Goal: Task Accomplishment & Management: Use online tool/utility

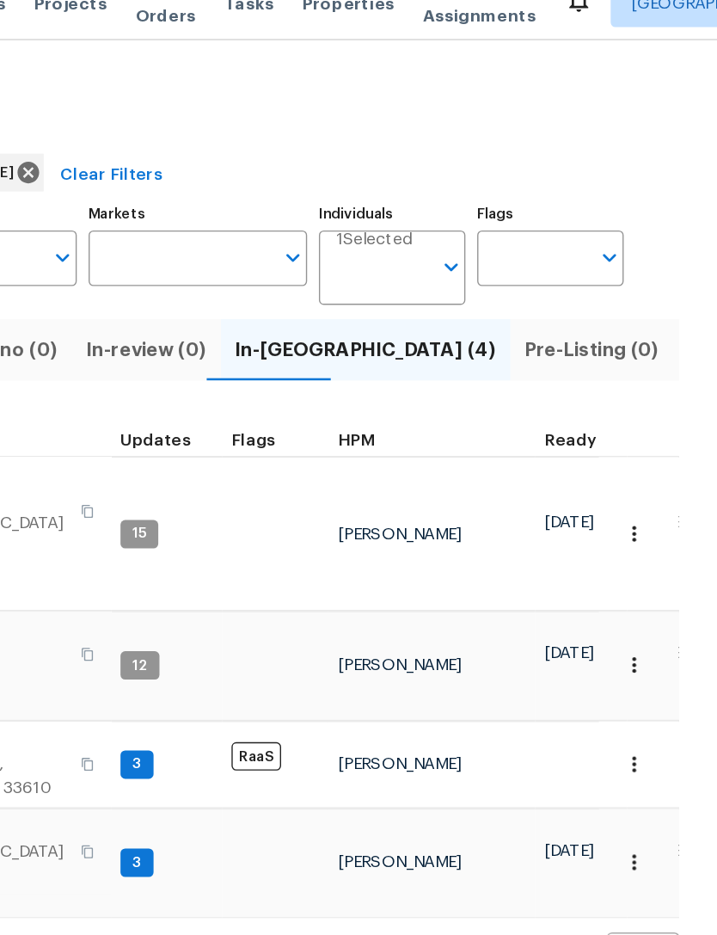
scroll to position [14, 0]
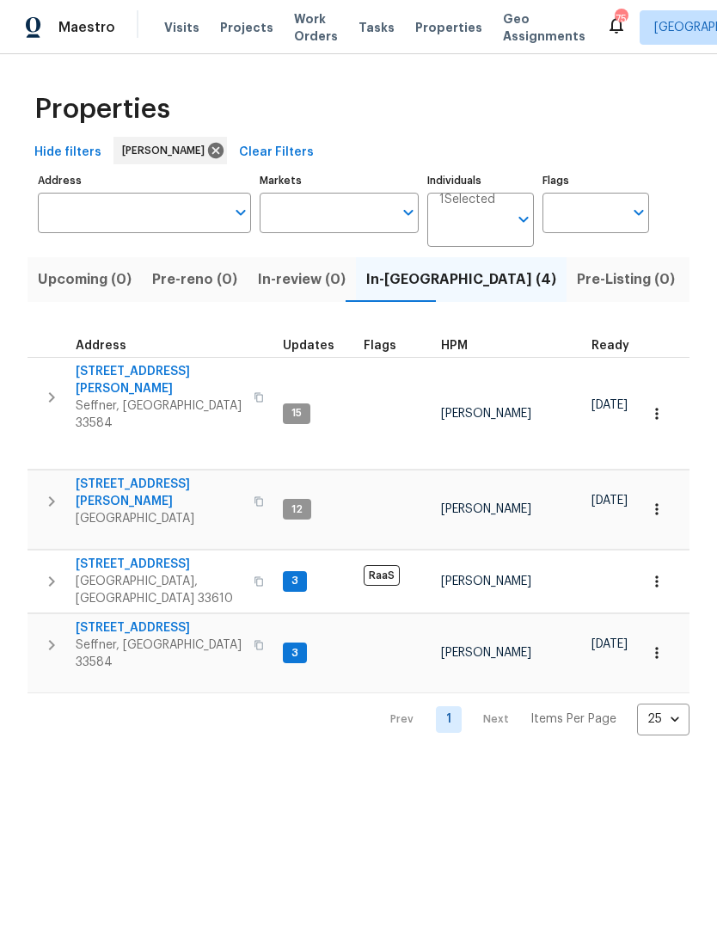
click at [686, 293] on button "Listed (17)" at bounding box center [731, 279] width 91 height 45
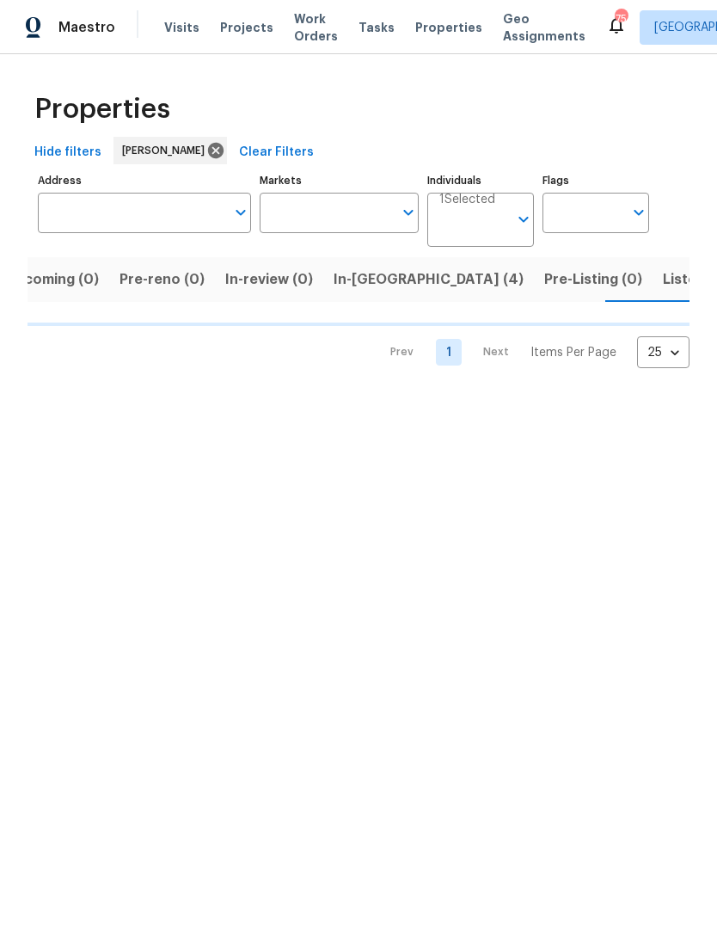
scroll to position [0, 33]
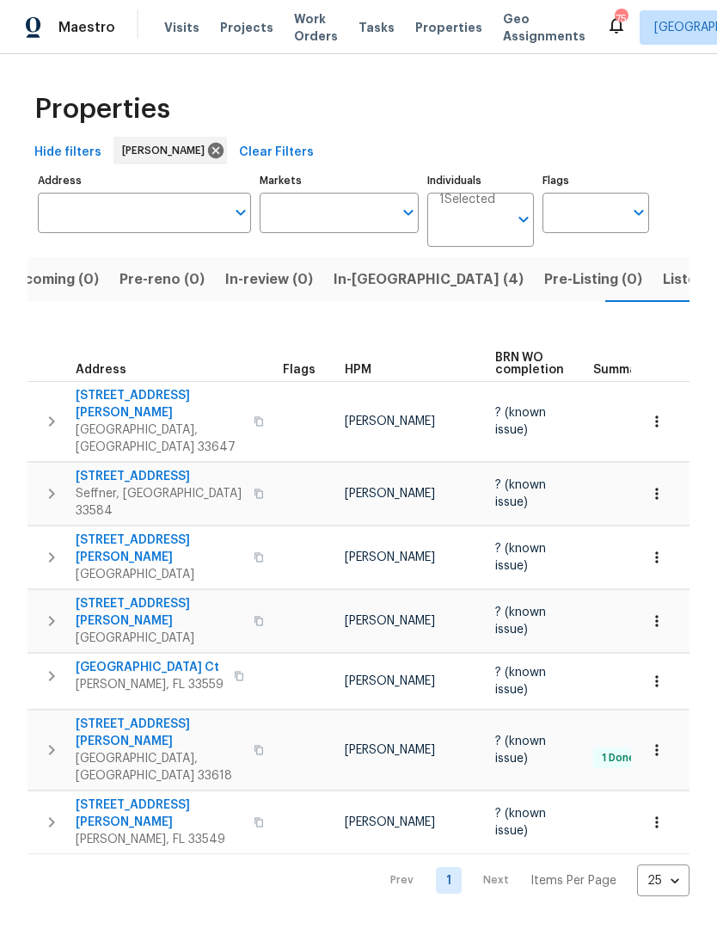
click at [188, 716] on span "9509 Citrus Glen Pl # 11" at bounding box center [160, 733] width 168 height 34
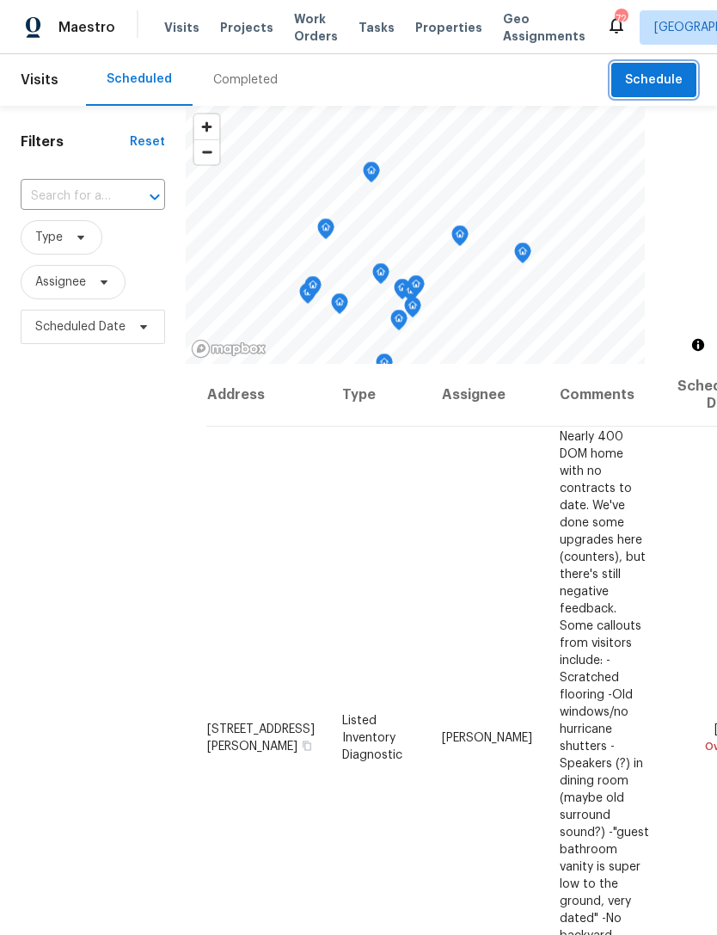
click at [663, 63] on button "Schedule" at bounding box center [654, 80] width 85 height 35
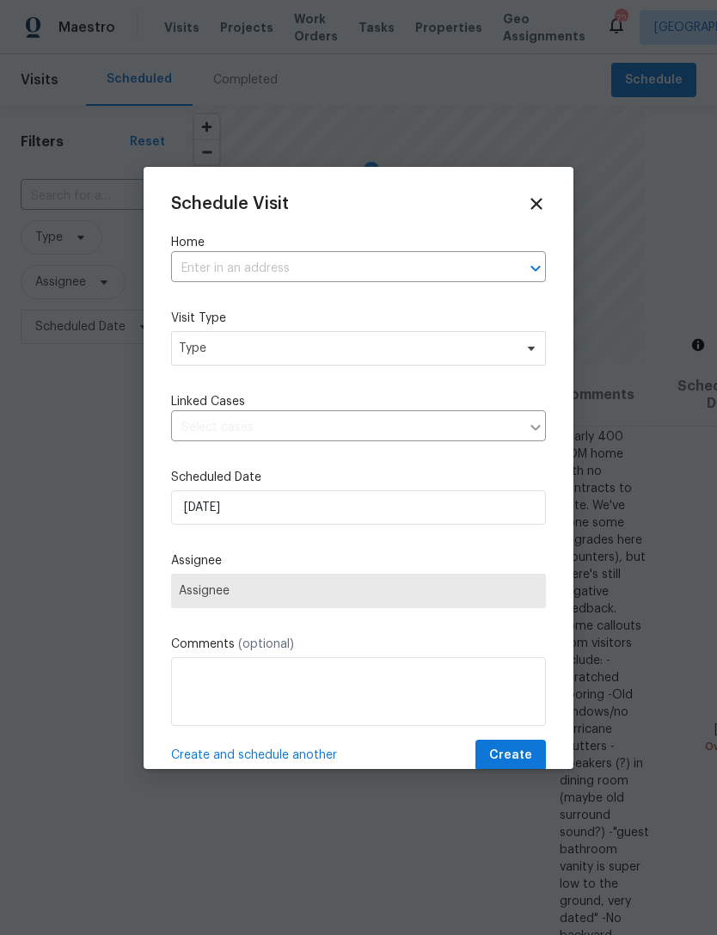
click at [382, 266] on input "text" at bounding box center [334, 268] width 327 height 27
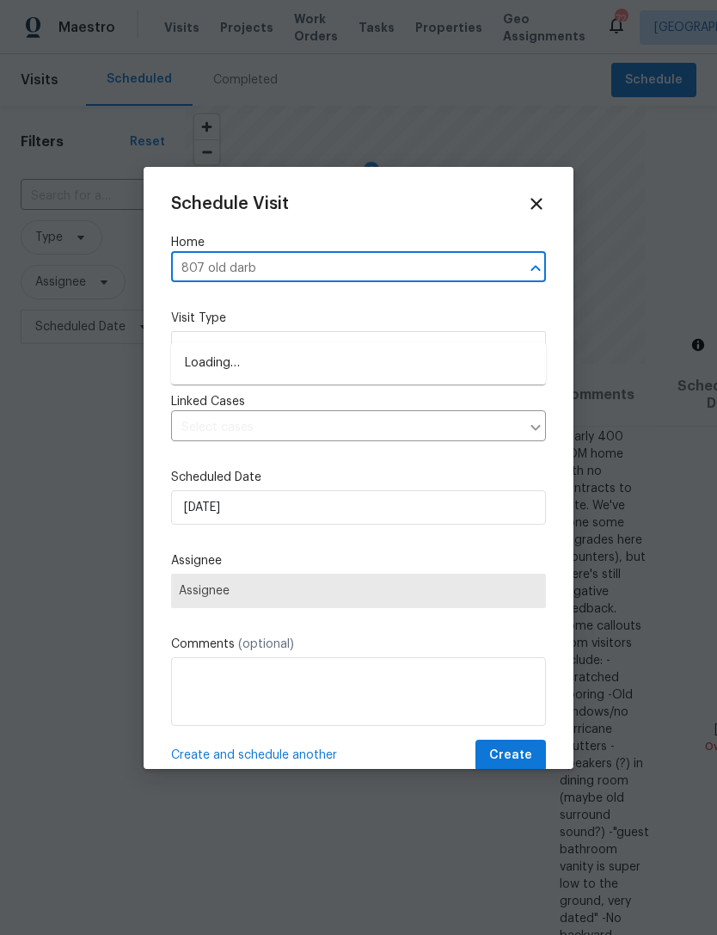
type input "807 old darby"
click at [427, 349] on li "807 Old Darby St, Seffner, FL 33584" at bounding box center [358, 363] width 375 height 28
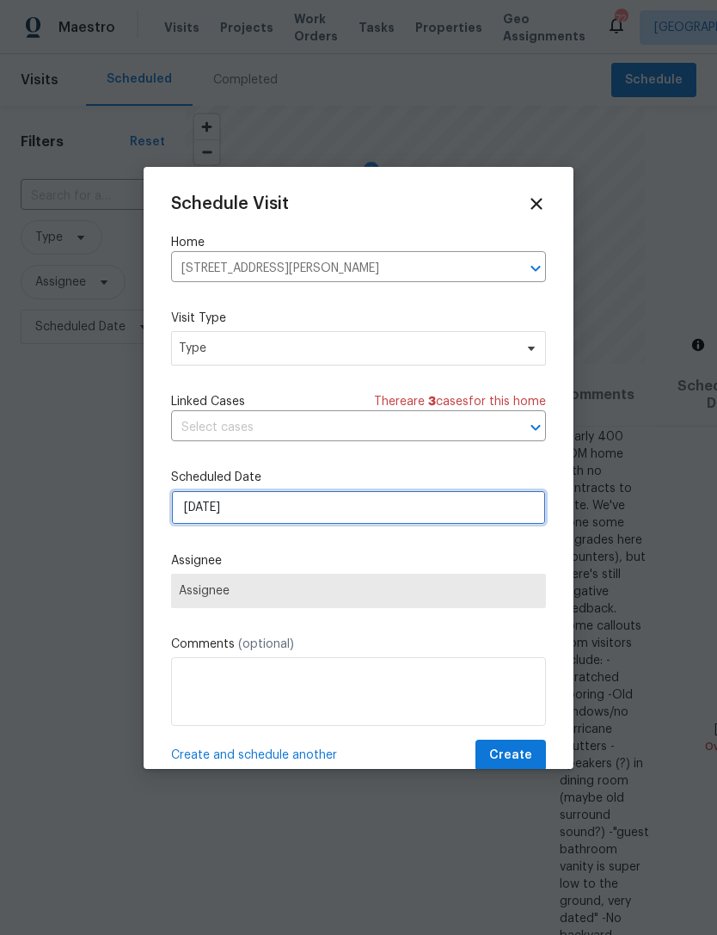
click at [373, 513] on input "8/28/2025" at bounding box center [358, 507] width 375 height 34
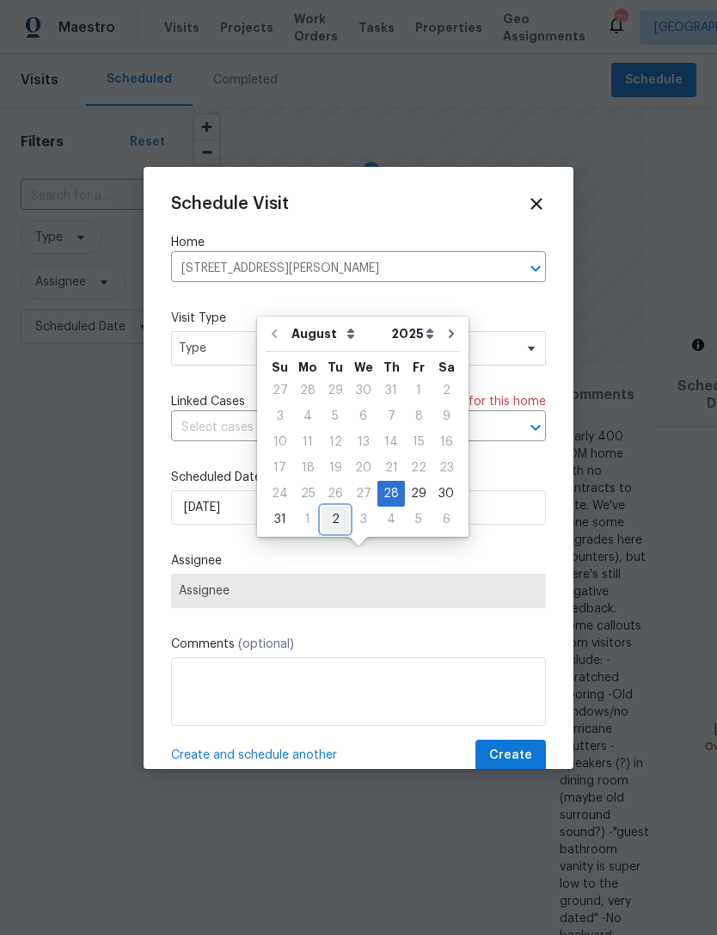
click at [334, 507] on div "2" at bounding box center [336, 519] width 28 height 24
type input "9/2/2025"
select select "8"
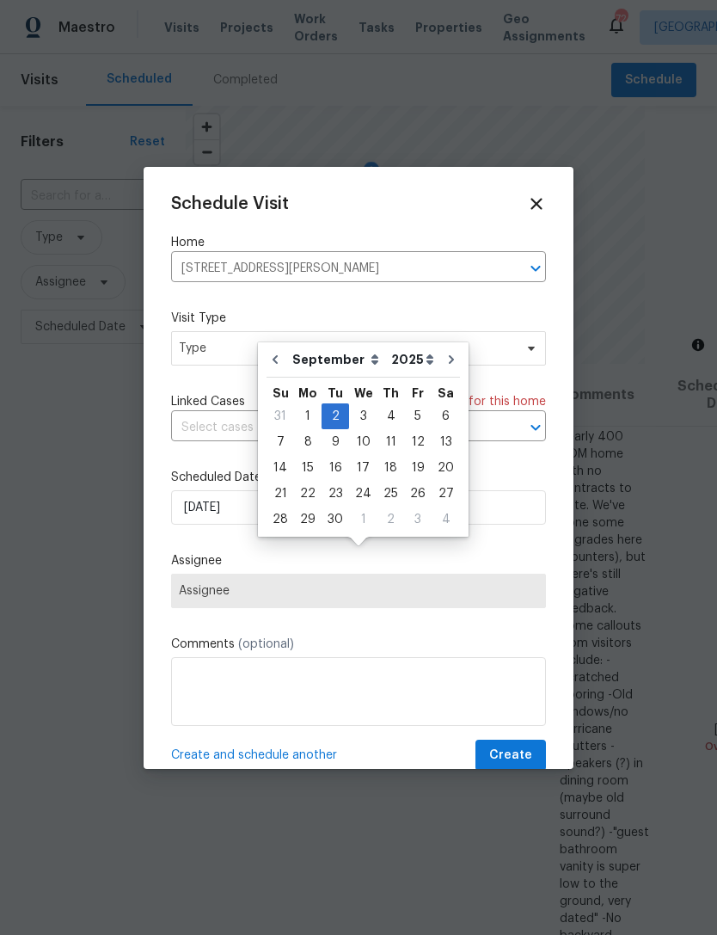
click at [421, 631] on div "Schedule Visit Home 807 Old Darby St, Seffner, FL 33584 ​ Visit Type Type Linke…" at bounding box center [358, 482] width 375 height 577
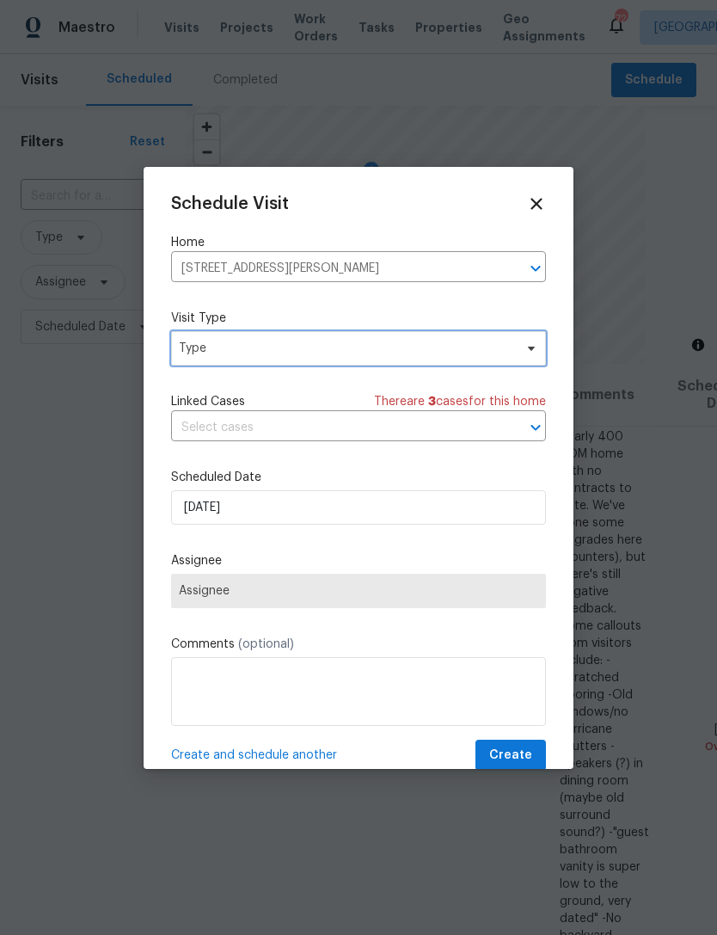
click at [475, 350] on span "Type" at bounding box center [346, 348] width 335 height 17
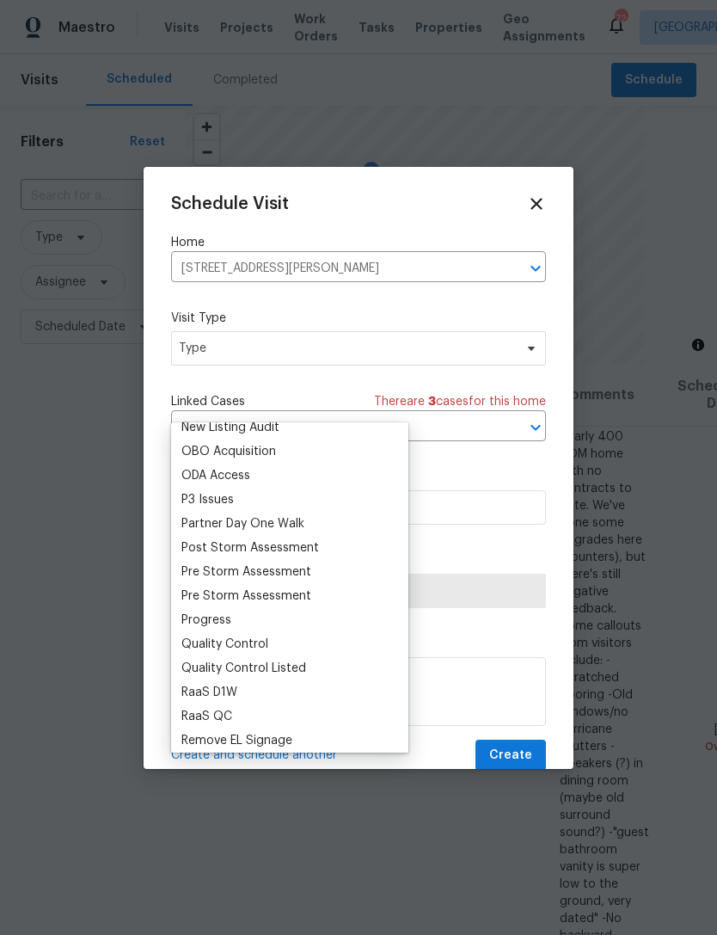
scroll to position [1007, 0]
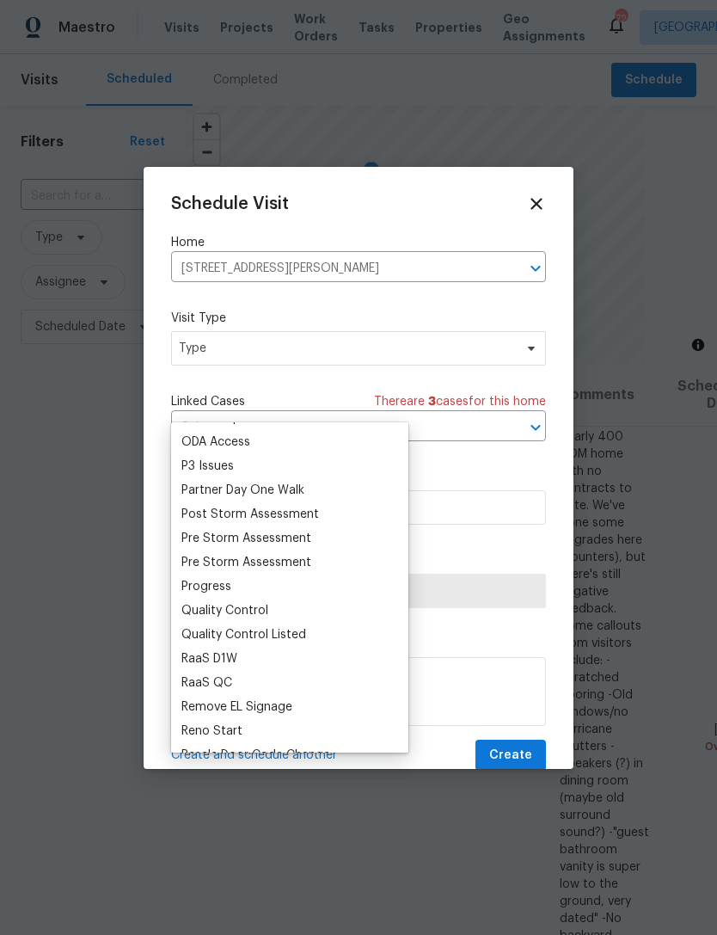
click at [319, 575] on div "Progress" at bounding box center [289, 587] width 227 height 24
click at [230, 578] on div "Progress" at bounding box center [206, 586] width 50 height 17
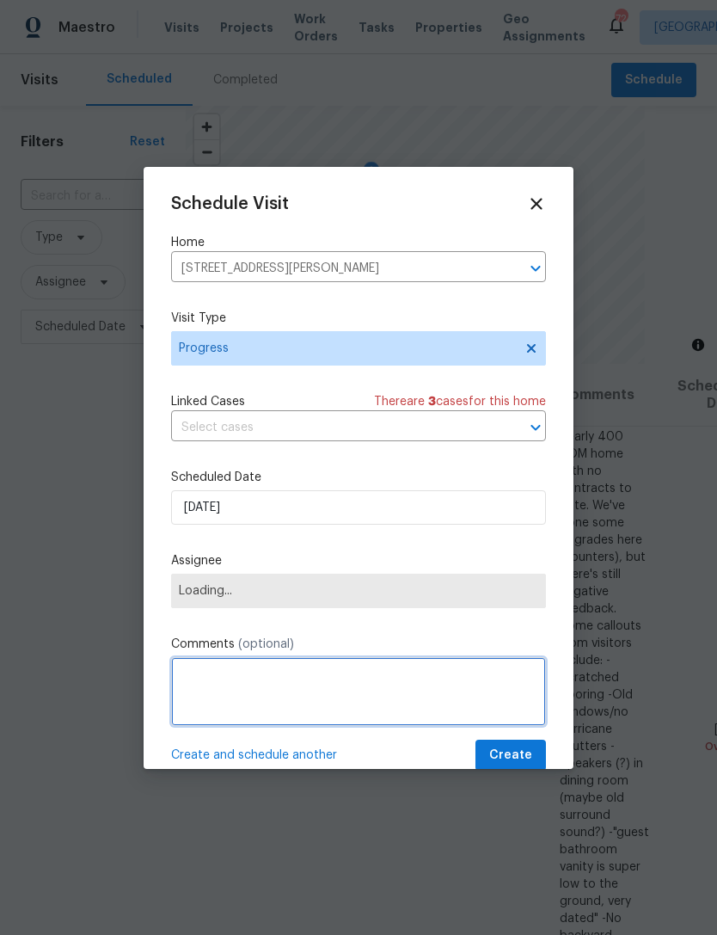
click at [333, 672] on textarea at bounding box center [358, 691] width 375 height 69
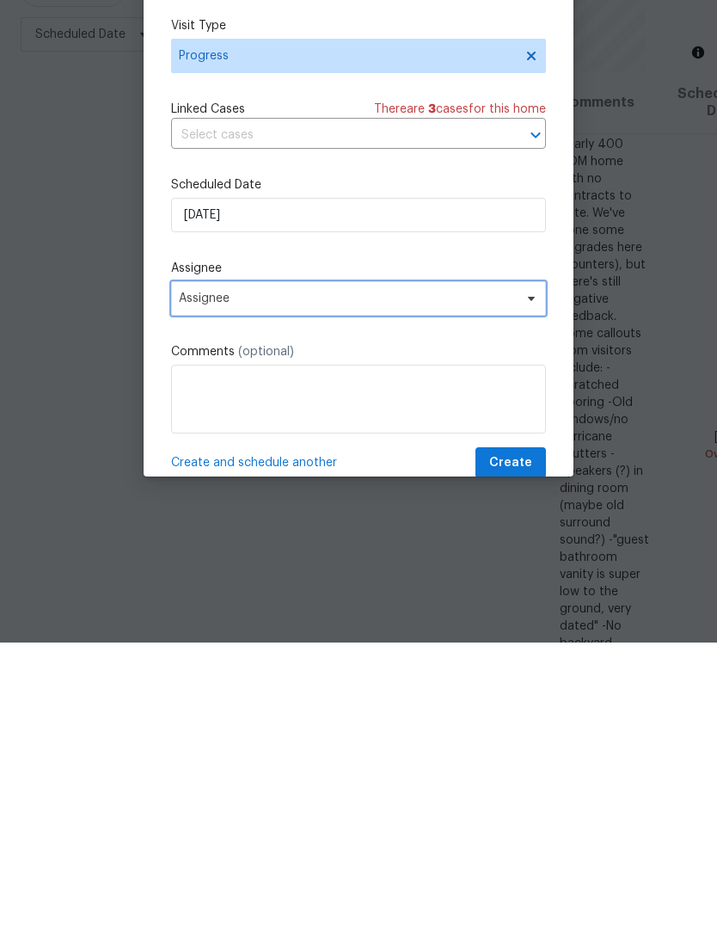
click at [463, 584] on span "Assignee" at bounding box center [347, 591] width 337 height 14
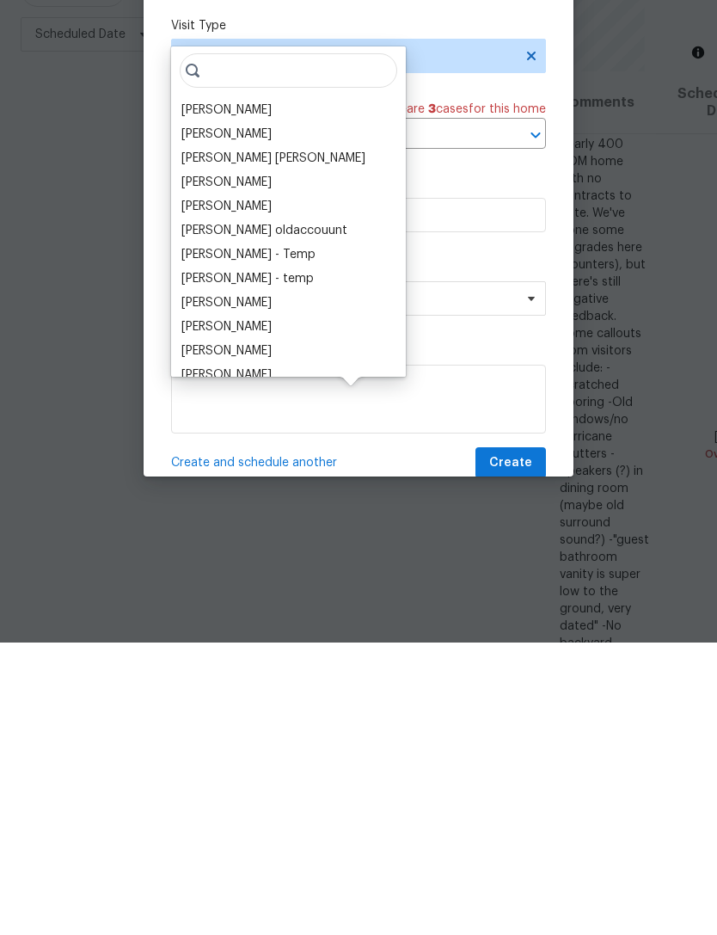
click at [244, 394] on div "[PERSON_NAME]" at bounding box center [226, 402] width 90 height 17
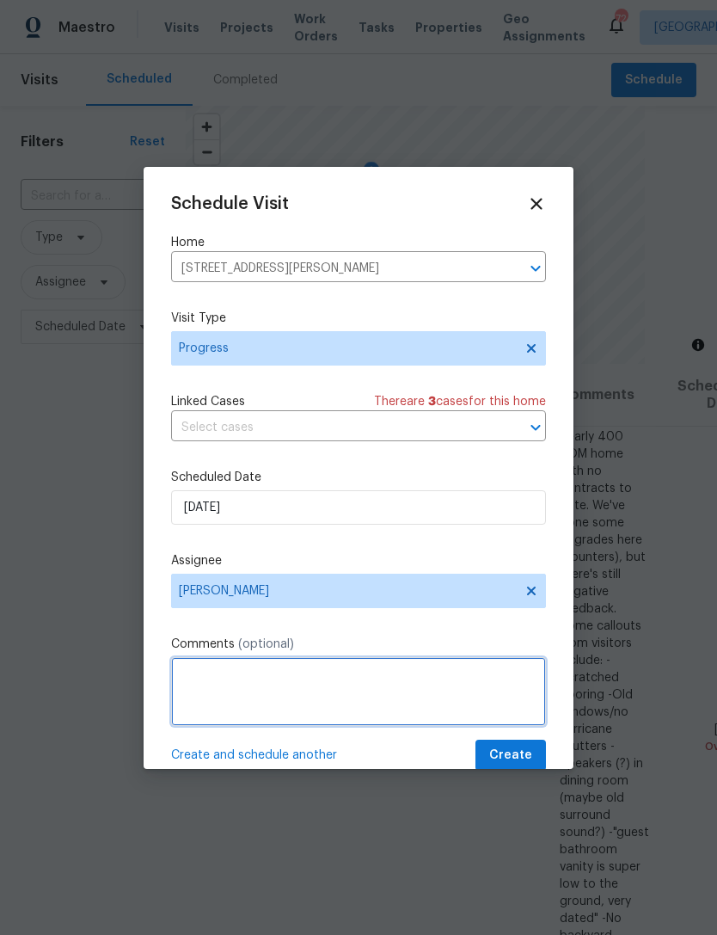
click at [324, 685] on textarea at bounding box center [358, 691] width 375 height 69
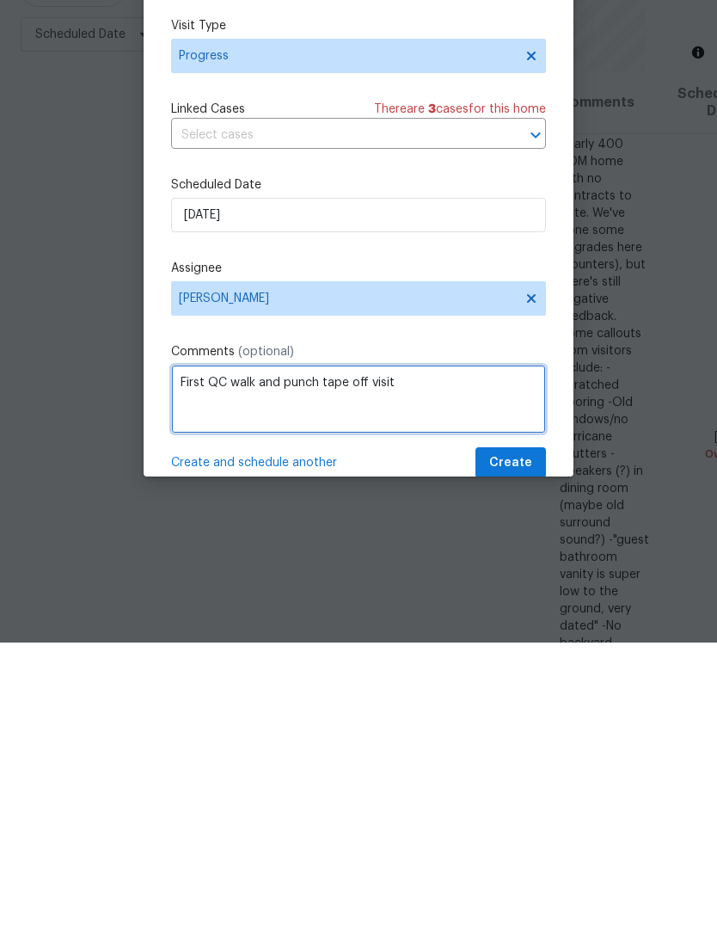
type textarea "First QC walk and punch tape off visit"
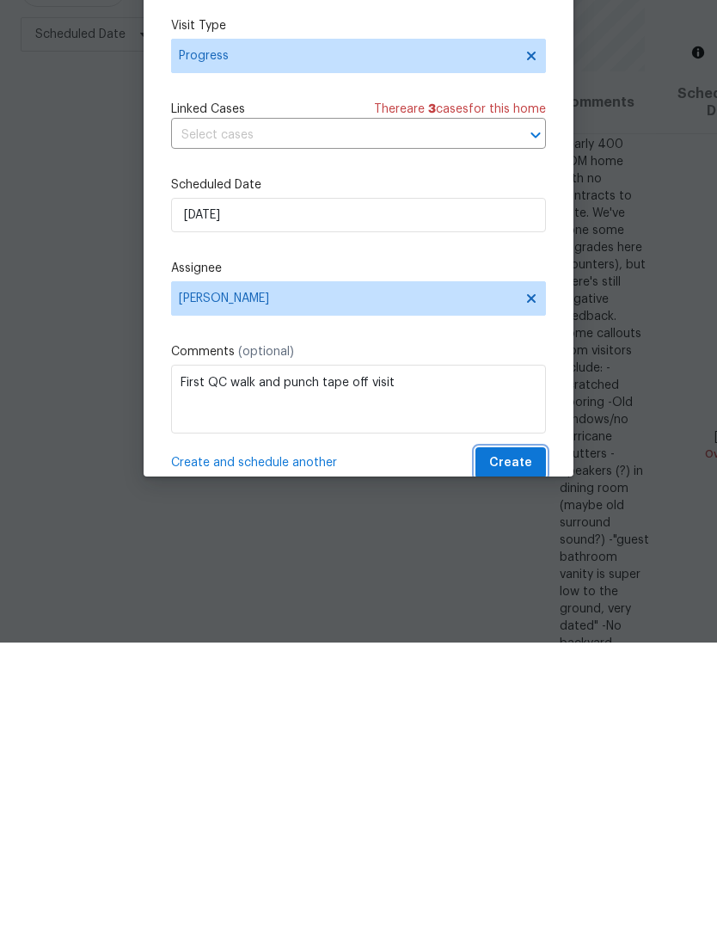
click at [527, 745] on span "Create" at bounding box center [510, 756] width 43 height 22
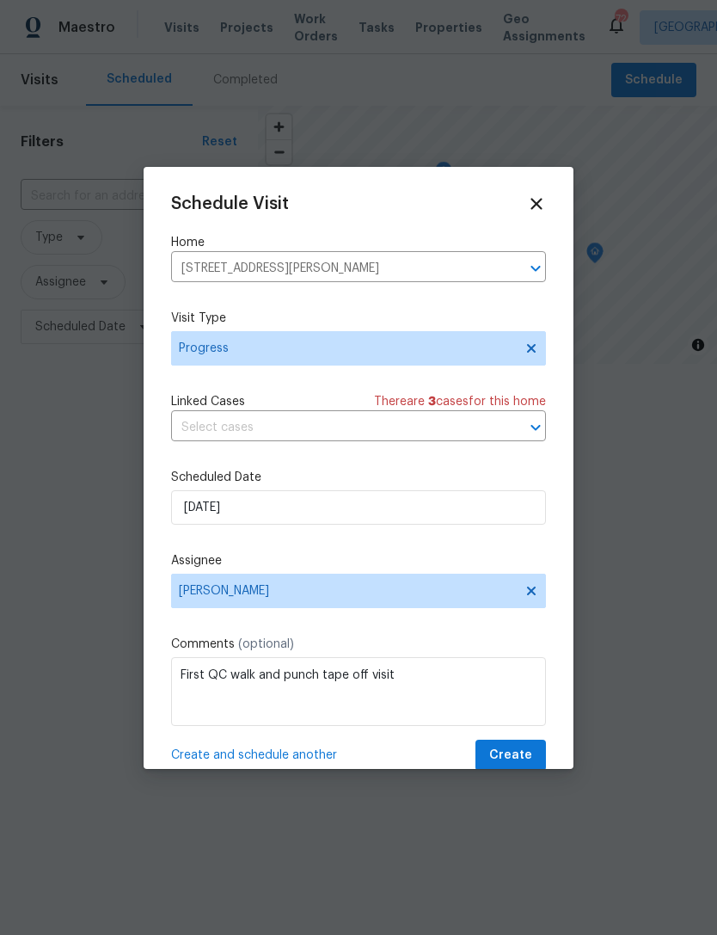
scroll to position [0, 0]
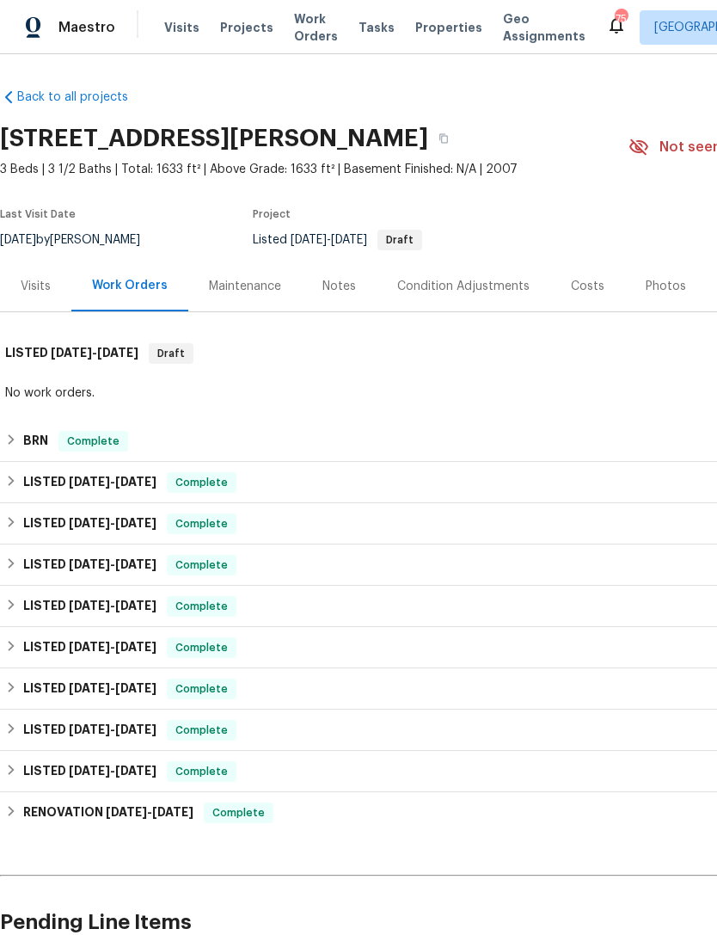
click at [231, 27] on span "Projects" at bounding box center [246, 27] width 53 height 17
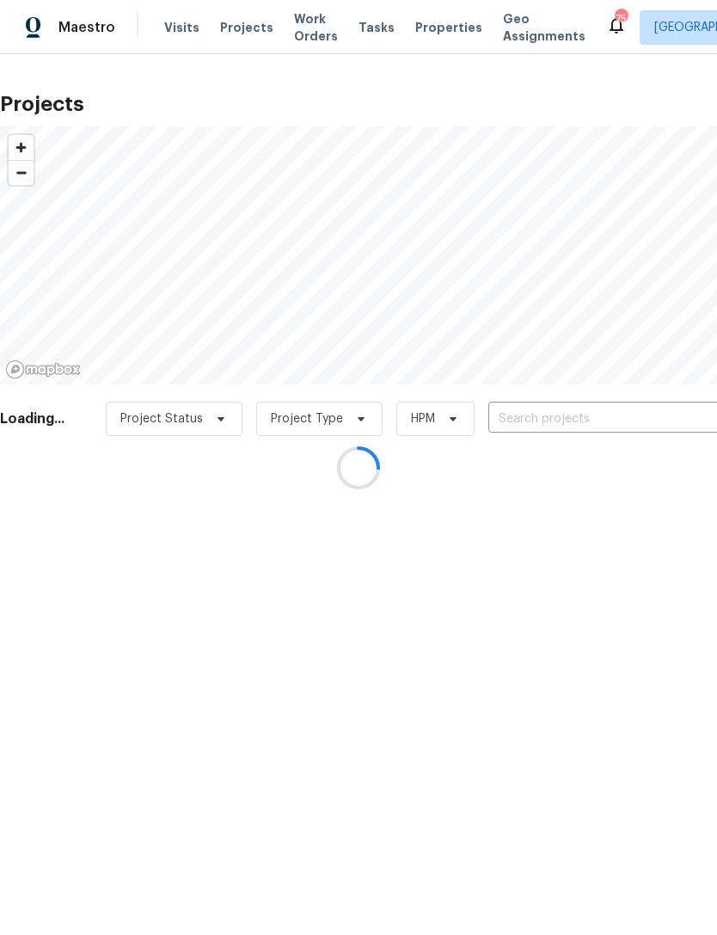
click at [428, 32] on div at bounding box center [358, 467] width 717 height 935
click at [414, 42] on div at bounding box center [358, 467] width 717 height 935
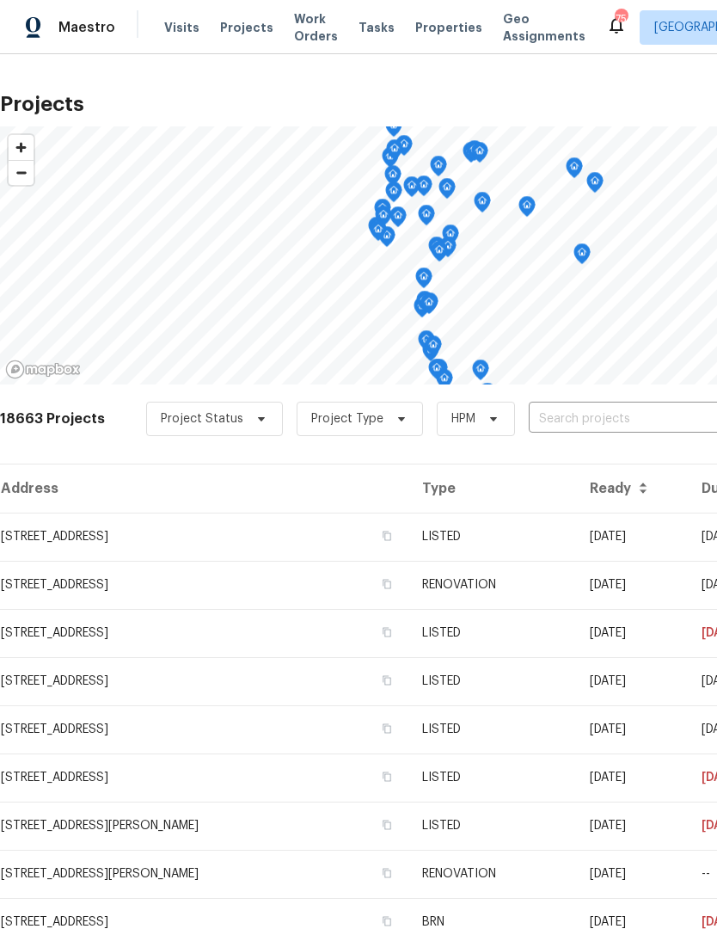
click at [424, 28] on span "Properties" at bounding box center [448, 27] width 67 height 17
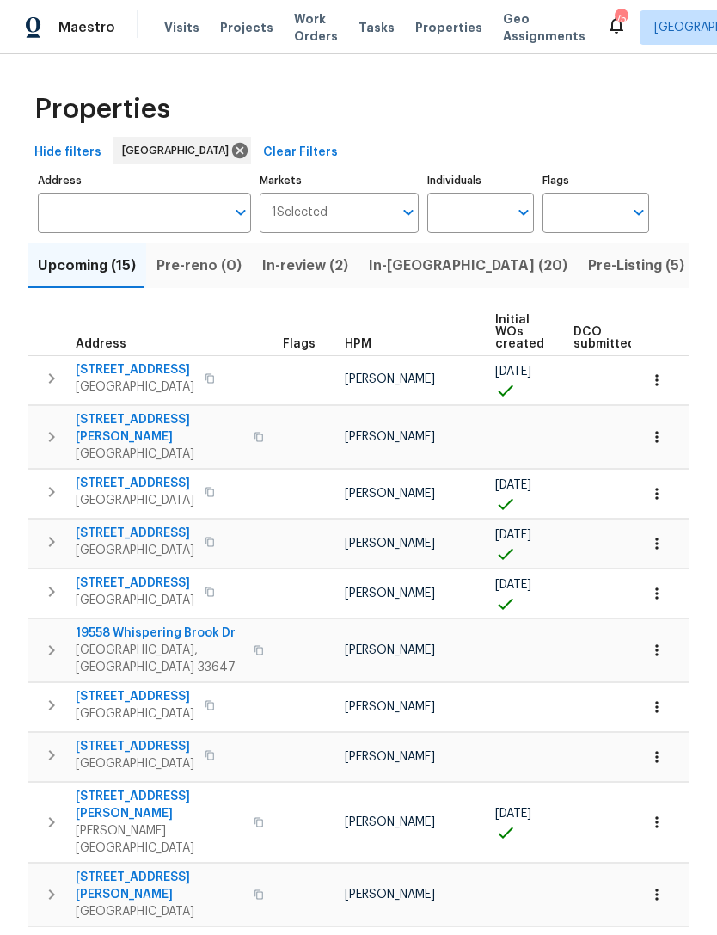
click at [162, 224] on input "Address" at bounding box center [132, 213] width 188 height 40
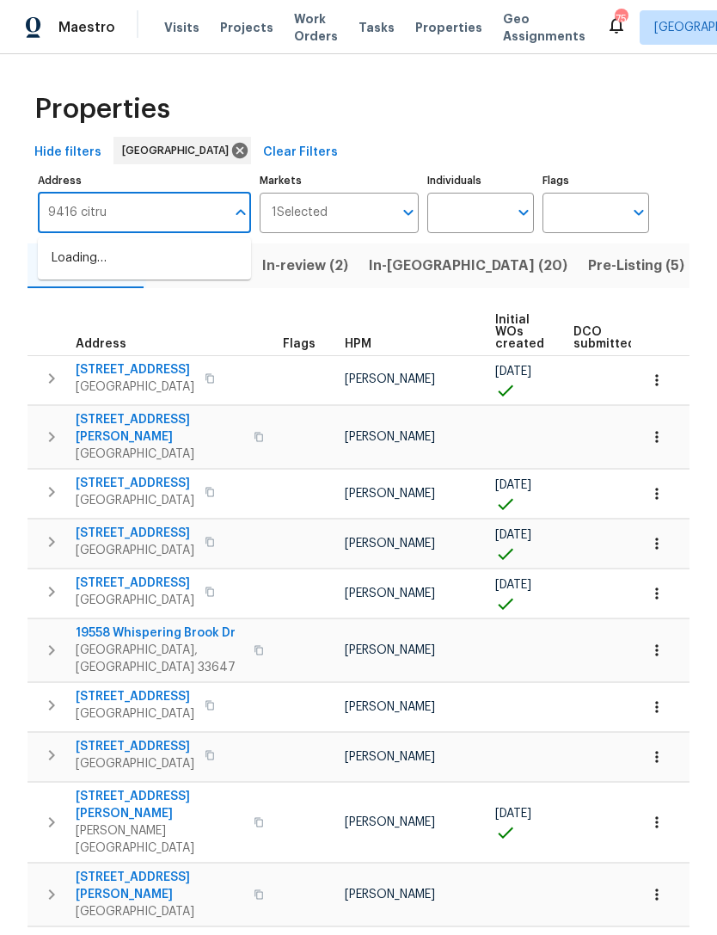
type input "9416 citrus"
click at [83, 273] on li "9416 Citrus Glen Pl Tampa FL 33618" at bounding box center [144, 267] width 213 height 46
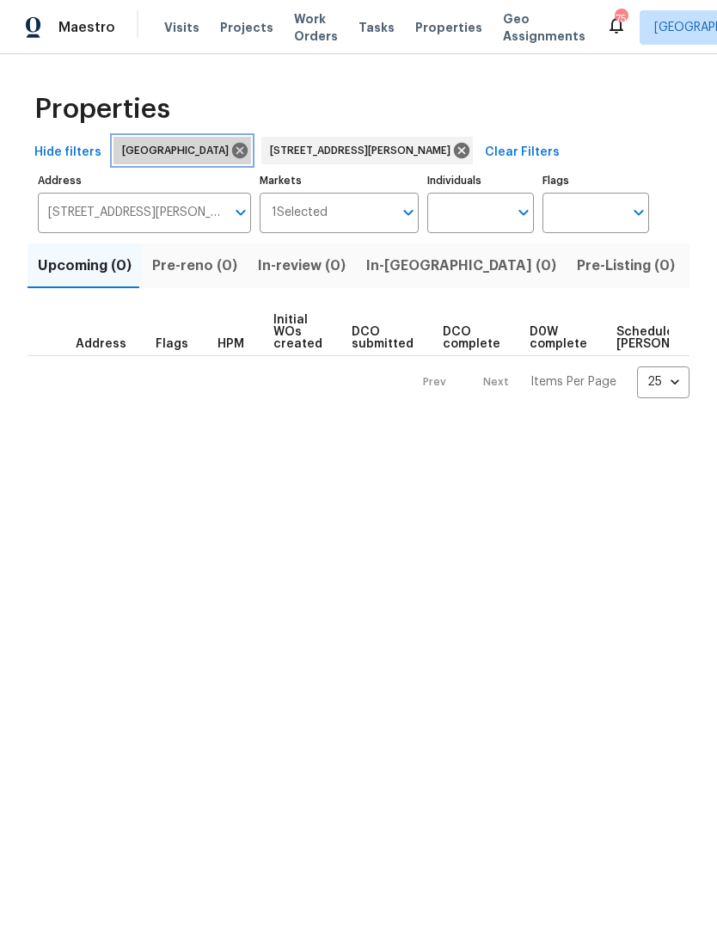
click at [232, 146] on icon at bounding box center [239, 150] width 15 height 15
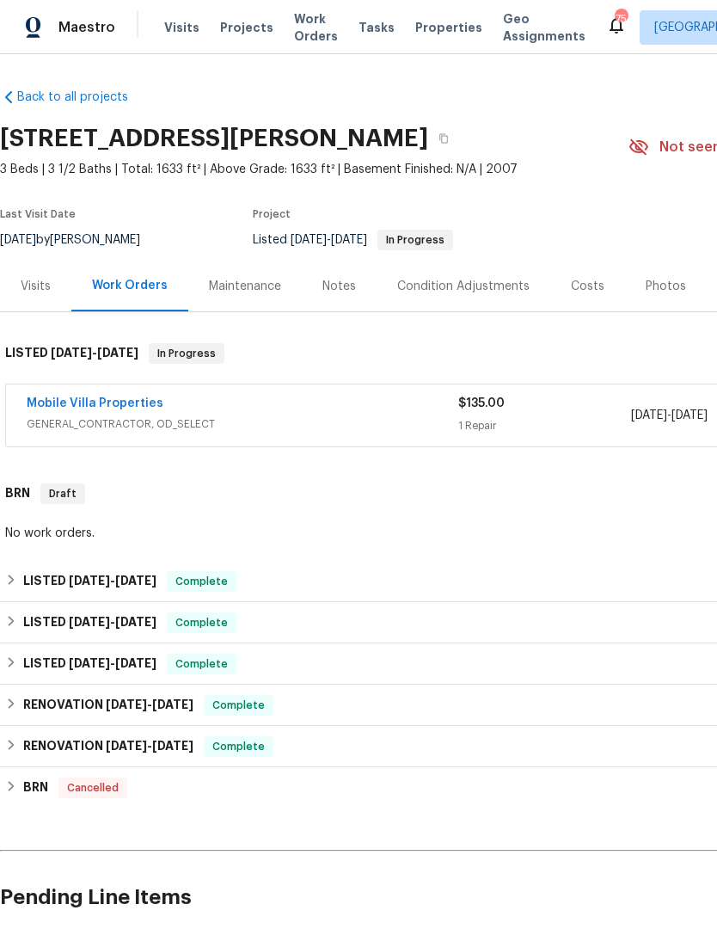
click at [59, 406] on link "Mobile Villa Properties" at bounding box center [95, 403] width 137 height 12
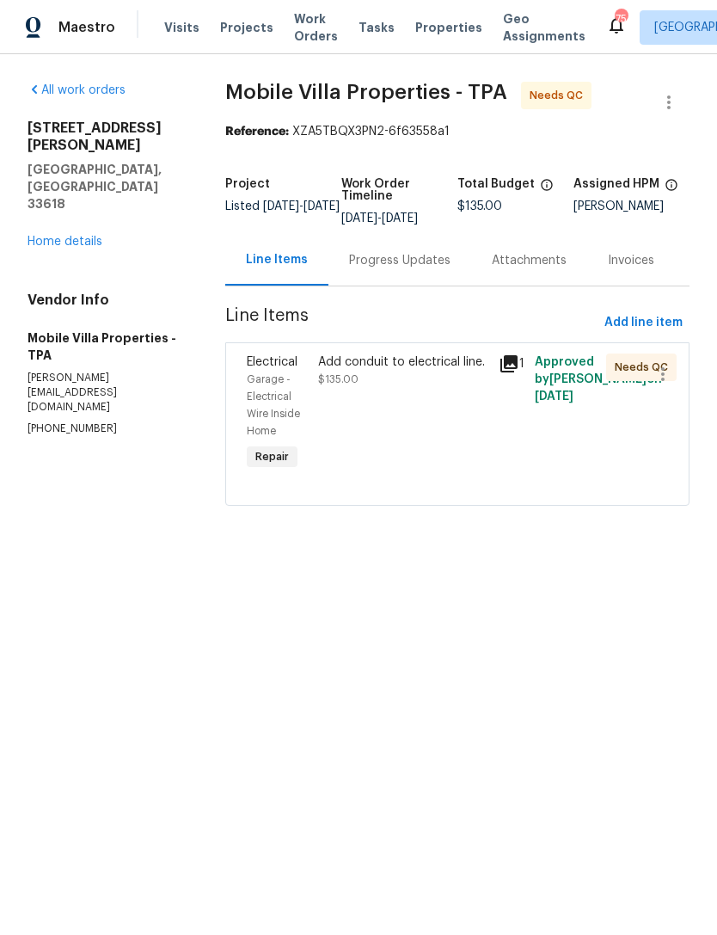
click at [466, 423] on div "Add conduit to electrical line. $135.00" at bounding box center [403, 413] width 180 height 131
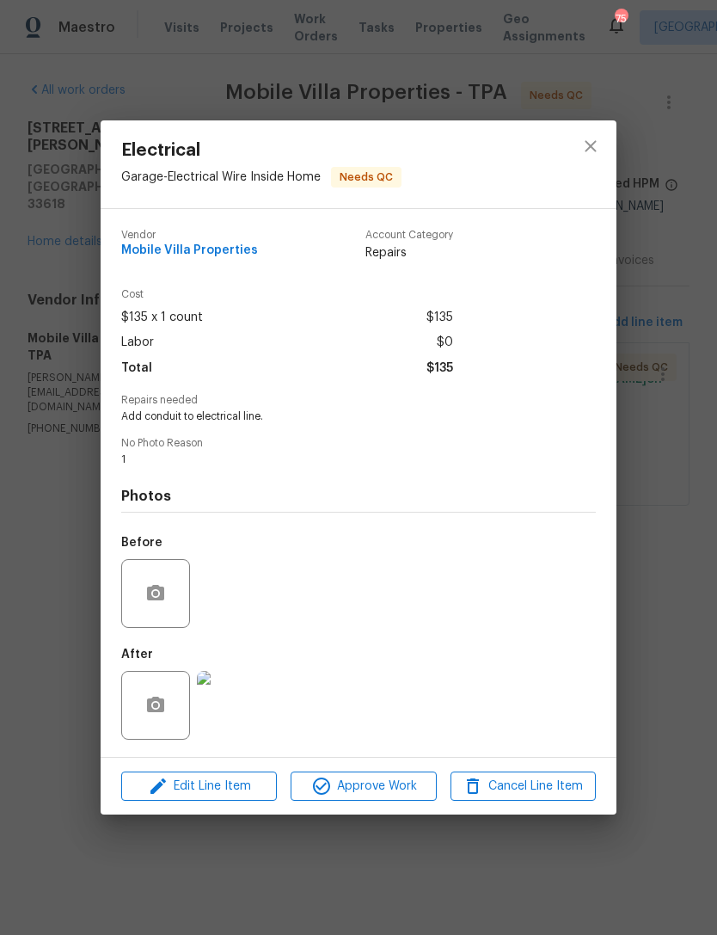
click at [550, 66] on div "Electrical Garage - Electrical Wire Inside Home Needs QC Vendor Mobile Villa Pr…" at bounding box center [358, 467] width 717 height 935
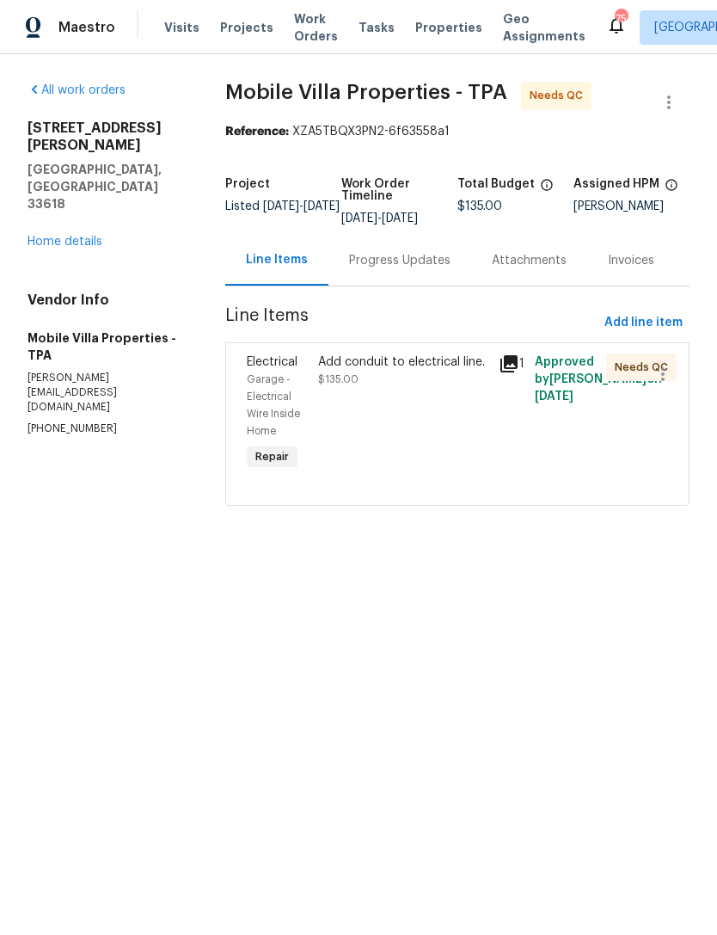
click at [389, 269] on div "Progress Updates" at bounding box center [399, 260] width 101 height 17
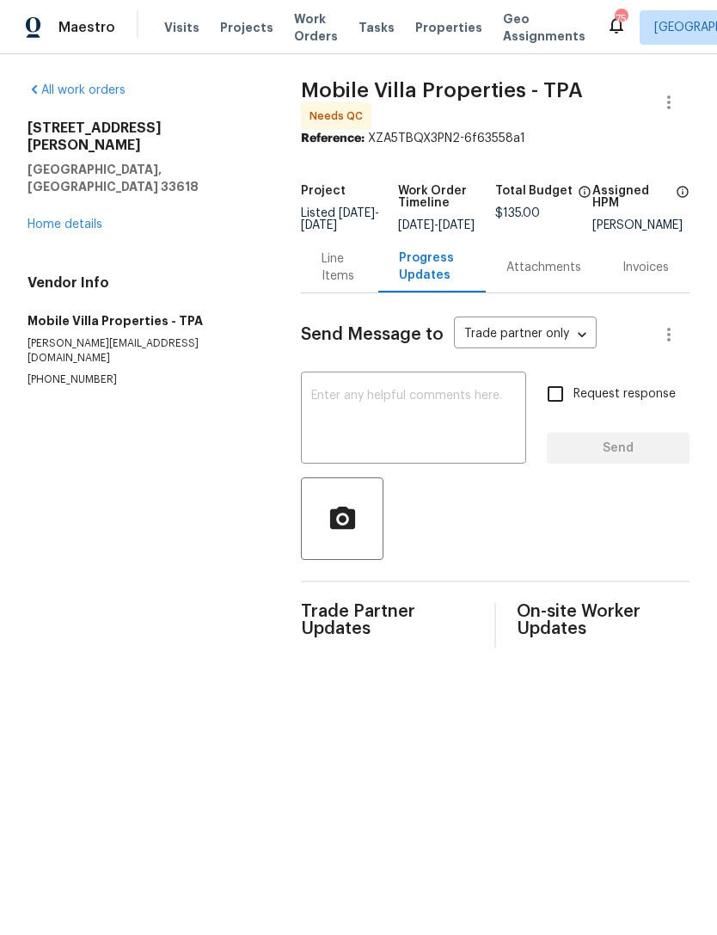
click at [341, 275] on div "Line Items" at bounding box center [339, 267] width 35 height 34
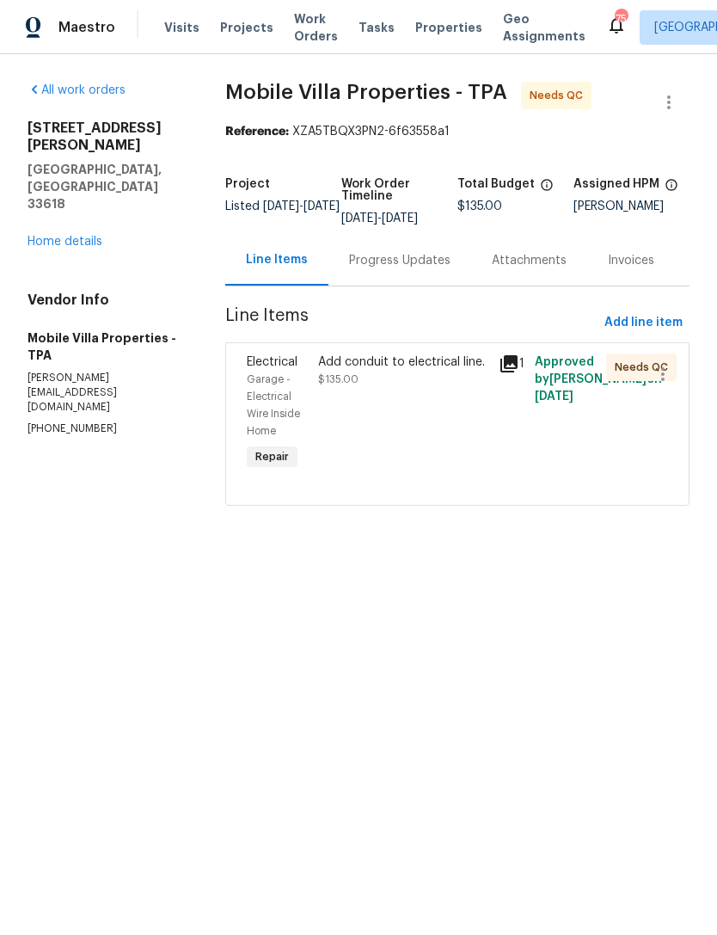
click at [413, 388] on div "Add conduit to electrical line. $135.00" at bounding box center [402, 371] width 169 height 34
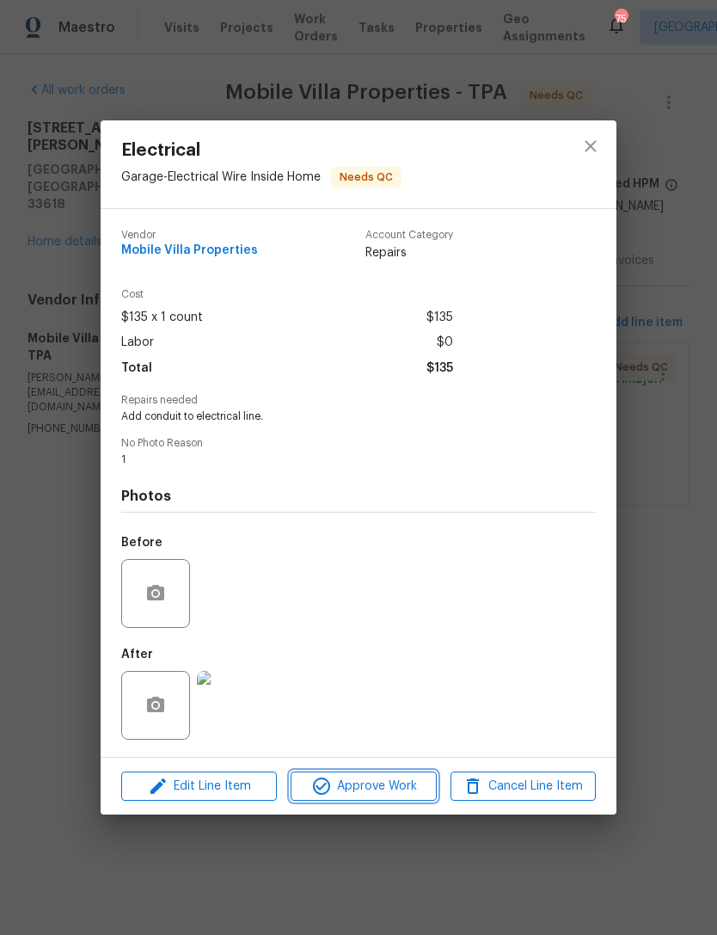
click at [378, 784] on span "Approve Work" at bounding box center [363, 787] width 135 height 22
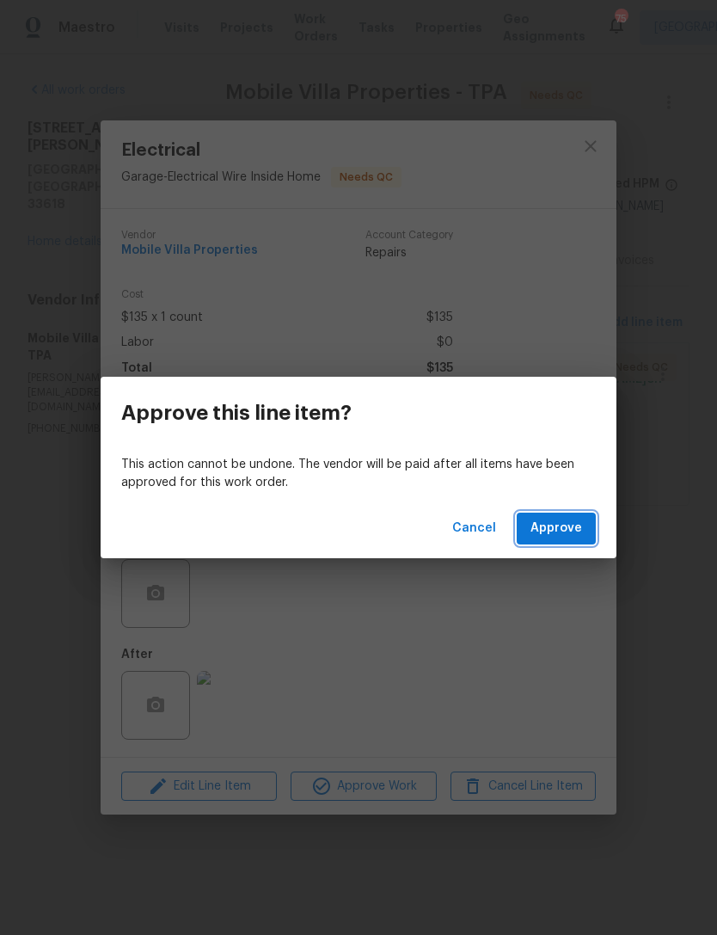
click at [555, 530] on span "Approve" at bounding box center [557, 529] width 52 height 22
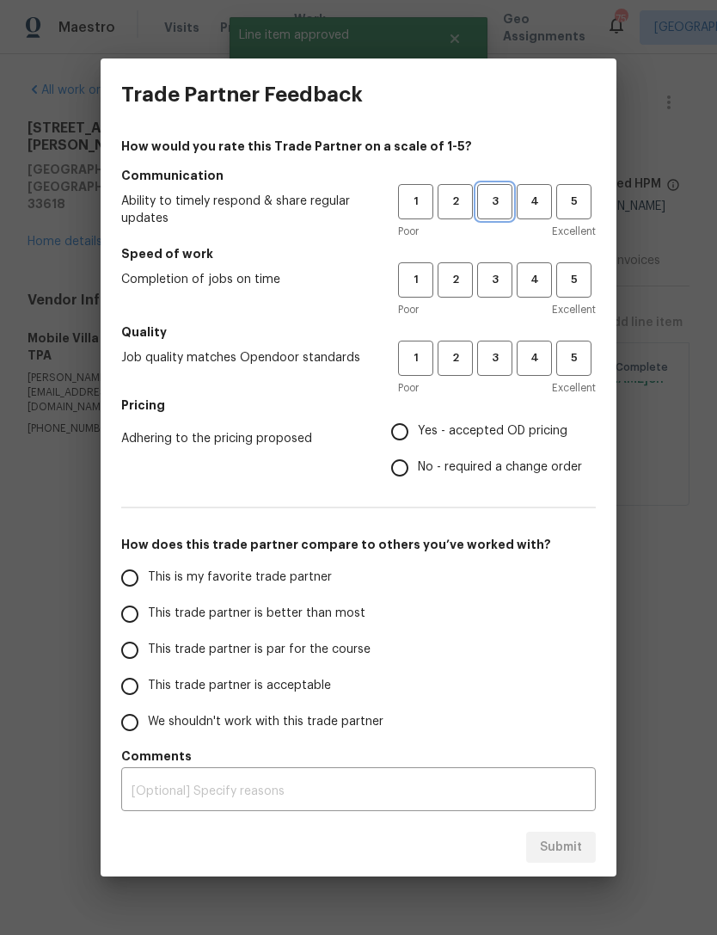
click at [500, 206] on span "3" at bounding box center [495, 202] width 32 height 20
click at [490, 276] on span "3" at bounding box center [495, 280] width 32 height 20
click at [501, 366] on span "3" at bounding box center [495, 358] width 32 height 20
click at [484, 449] on label "Yes - accepted OD pricing" at bounding box center [482, 432] width 200 height 36
click at [418, 449] on input "Yes - accepted OD pricing" at bounding box center [400, 432] width 36 height 36
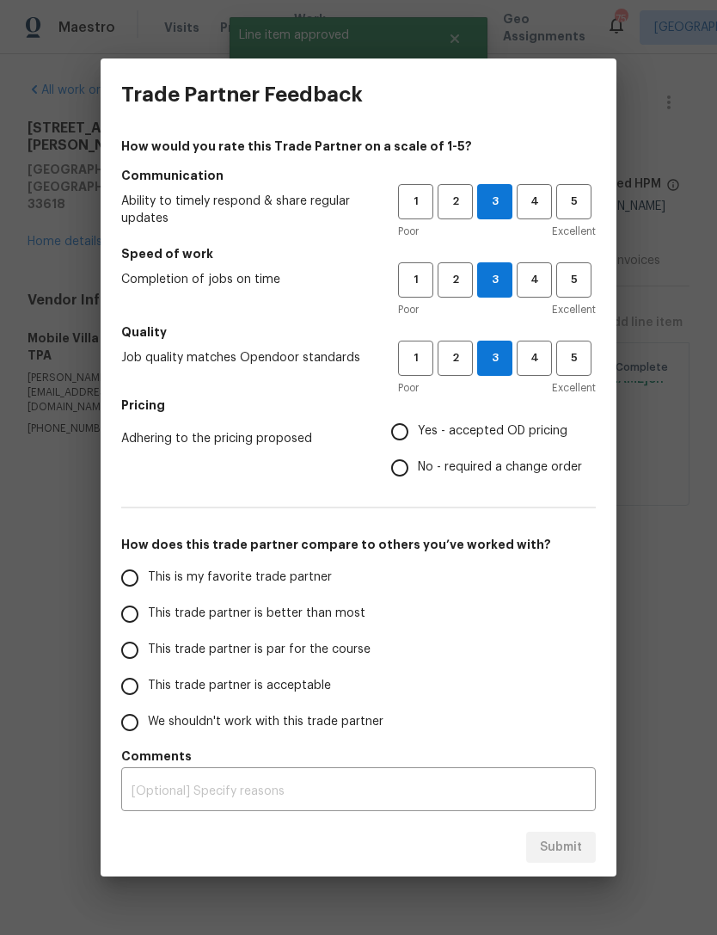
radio input "true"
click at [501, 427] on span "Yes - accepted OD pricing" at bounding box center [493, 431] width 150 height 18
click at [418, 427] on input "Yes - accepted OD pricing" at bounding box center [400, 432] width 36 height 36
click at [323, 661] on label "This trade partner is par for the course" at bounding box center [248, 650] width 272 height 36
click at [148, 661] on input "This trade partner is par for the course" at bounding box center [130, 650] width 36 height 36
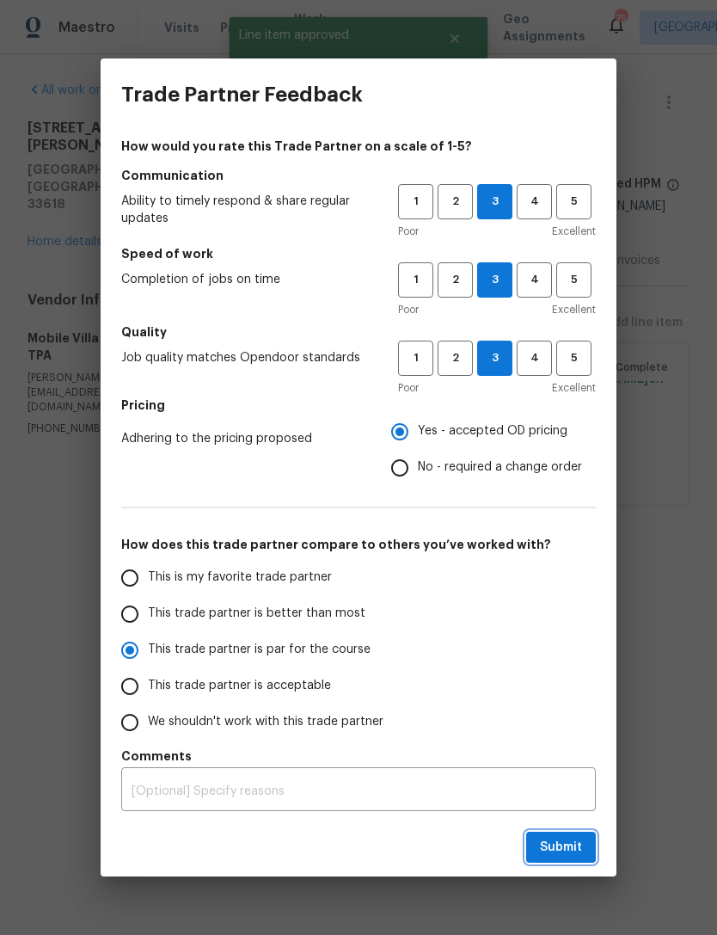
click at [556, 838] on span "Submit" at bounding box center [561, 848] width 42 height 22
radio input "true"
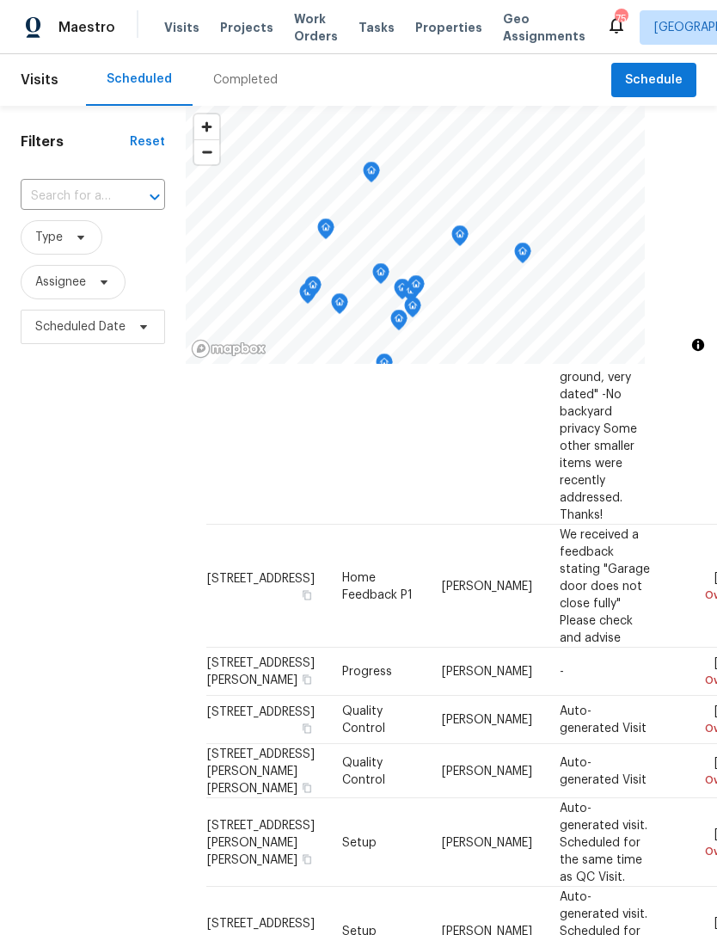
scroll to position [526, 0]
